Goal: Task Accomplishment & Management: Complete application form

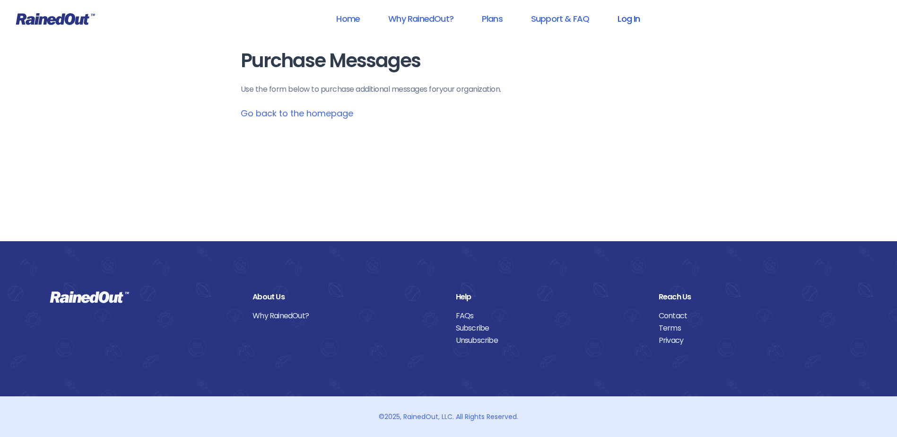
click at [625, 23] on link "Log In" at bounding box center [628, 18] width 47 height 21
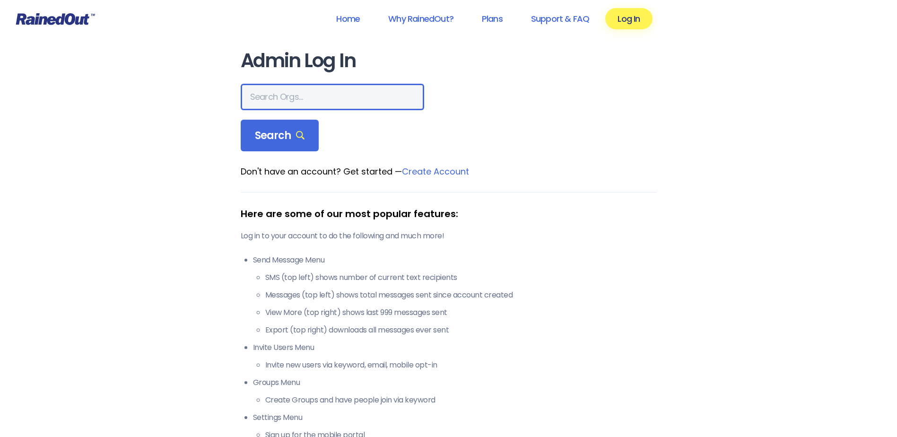
click at [327, 88] on input "text" at bounding box center [332, 97] width 183 height 26
type input "r"
type input "[PERSON_NAME]"
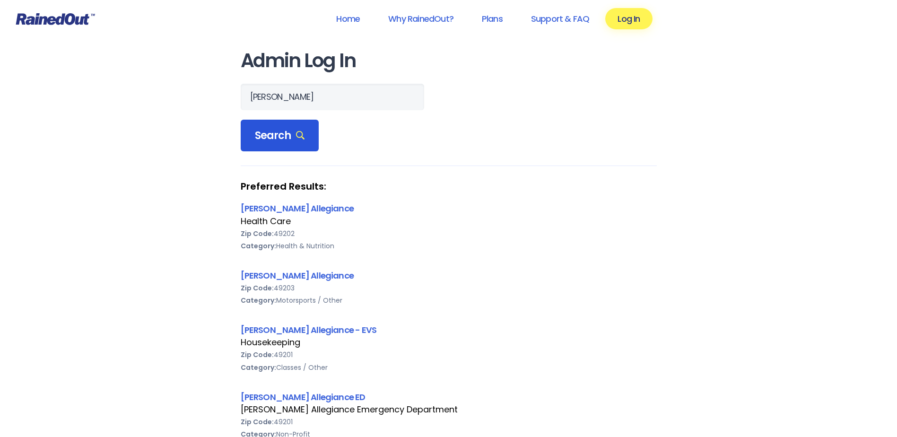
click at [284, 131] on span "Search" at bounding box center [280, 135] width 50 height 13
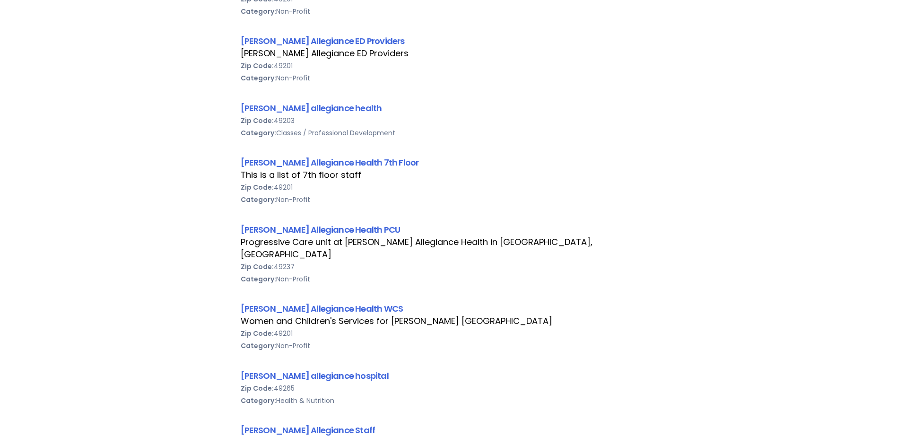
scroll to position [473, 0]
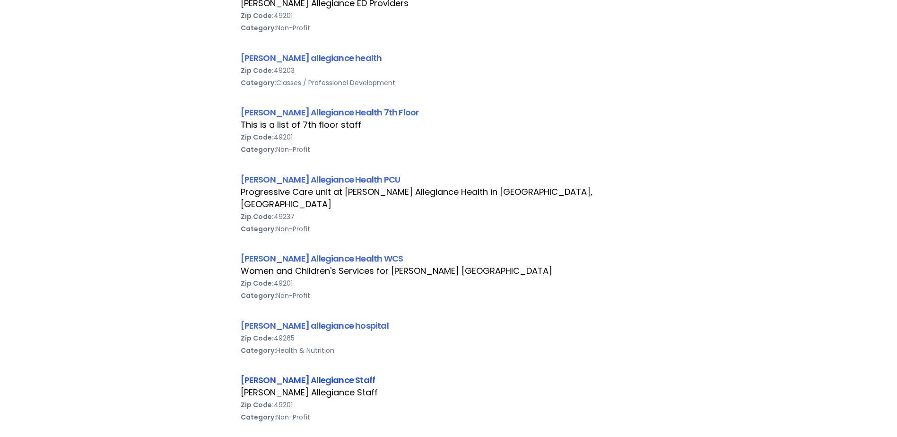
click at [327, 374] on link "[PERSON_NAME] Allegiance Staff" at bounding box center [308, 380] width 135 height 12
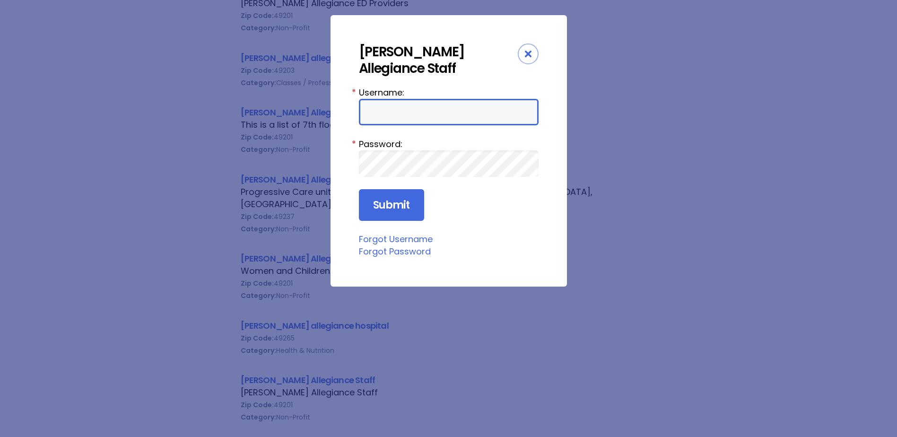
type input "HFAstaff"
click at [384, 222] on div "Username: HFAstaff * Password: * Submit Forgot Username Forgot Password" at bounding box center [449, 172] width 180 height 172
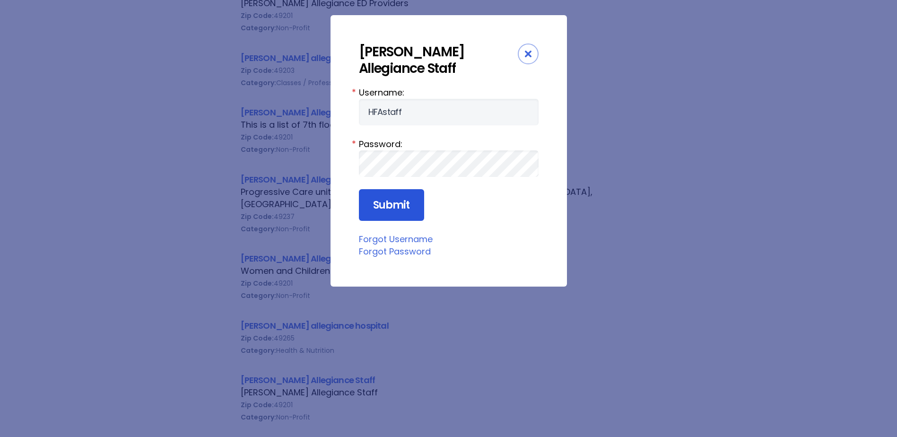
click at [384, 201] on input "Submit" at bounding box center [391, 205] width 65 height 32
